Goal: Information Seeking & Learning: Find specific fact

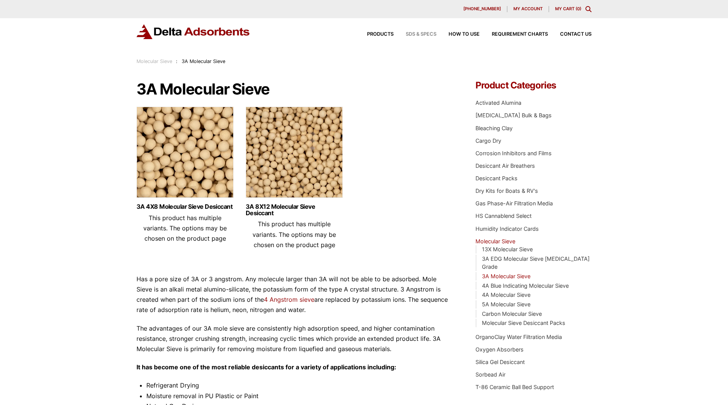
click at [425, 35] on span "SDS & SPECS" at bounding box center [421, 34] width 31 height 5
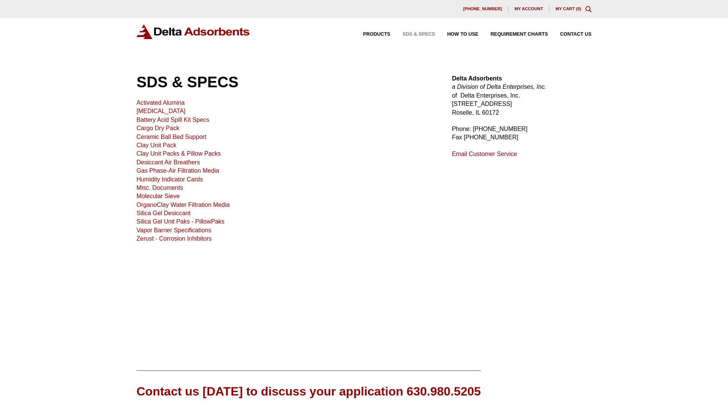
click at [160, 197] on link "Molecular Sieve" at bounding box center [158, 196] width 43 height 6
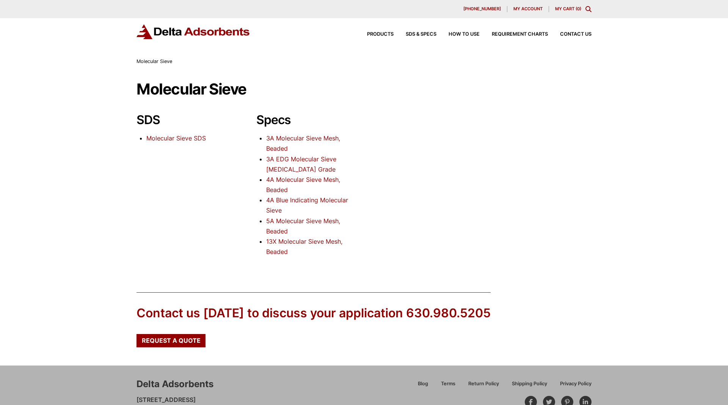
click at [296, 138] on link "3A Molecular Sieve Mesh, Beaded" at bounding box center [303, 143] width 74 height 18
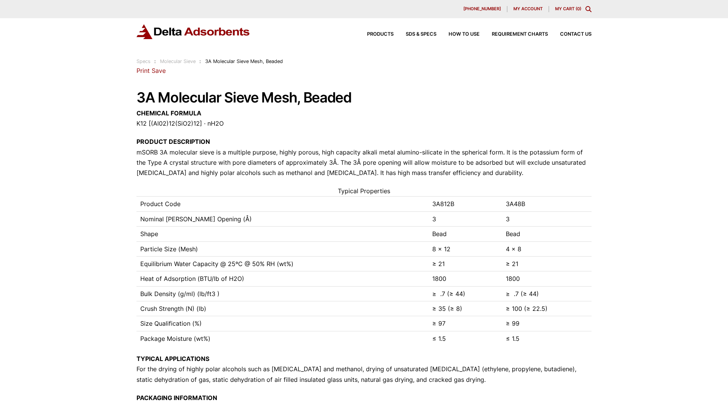
scroll to position [155, 0]
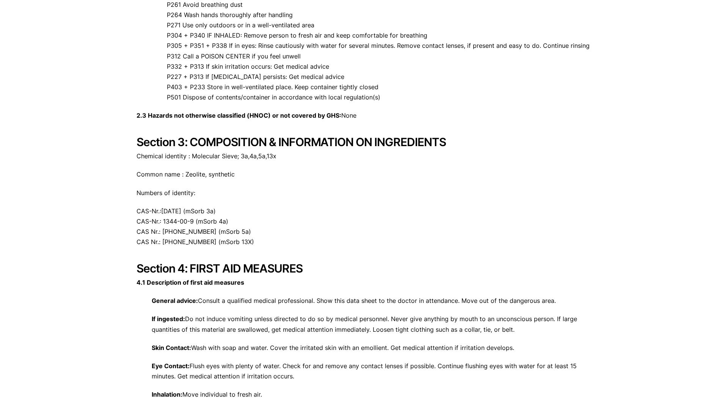
scroll to position [580, 0]
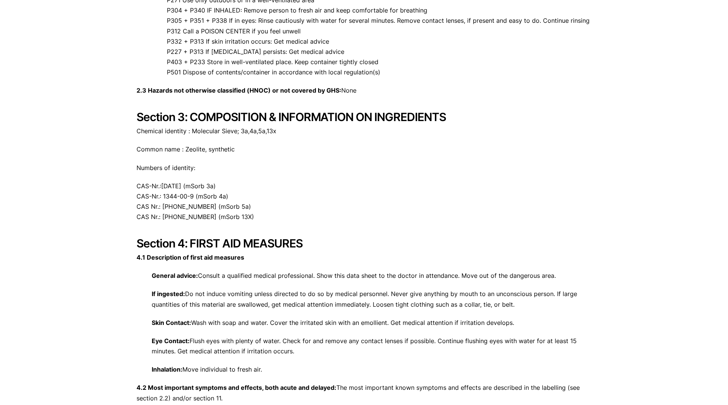
click at [194, 152] on p "Common name : Zeolite, synthetic" at bounding box center [364, 149] width 455 height 10
copy p "Zeolite"
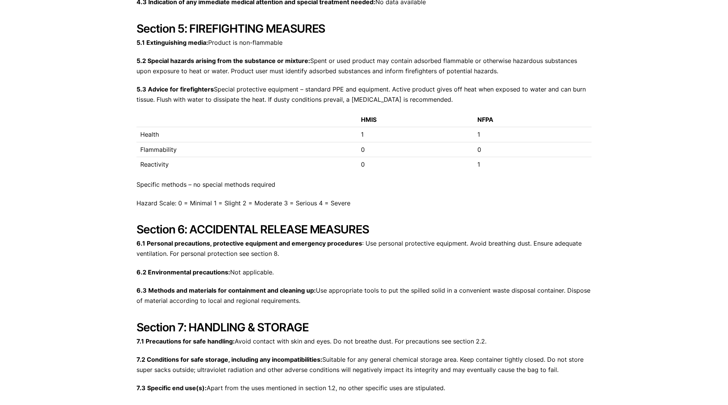
scroll to position [1006, 0]
